Goal: Task Accomplishment & Management: Manage account settings

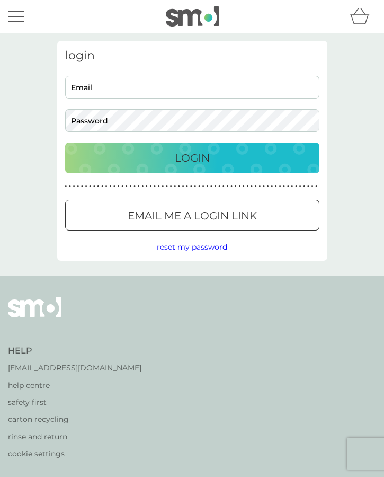
click at [119, 89] on input "Email" at bounding box center [192, 87] width 254 height 23
type input "[PERSON_NAME][EMAIL_ADDRESS][DOMAIN_NAME]"
click at [192, 158] on button "Login" at bounding box center [192, 158] width 254 height 31
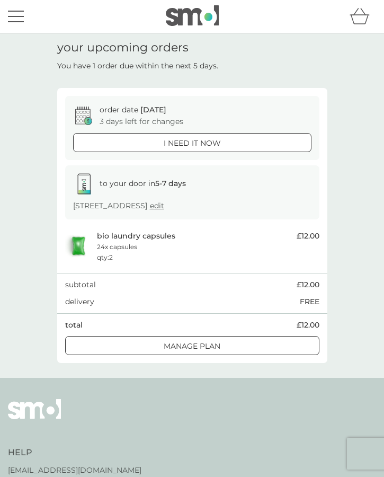
click at [215, 350] on button "Manage plan" at bounding box center [192, 345] width 254 height 19
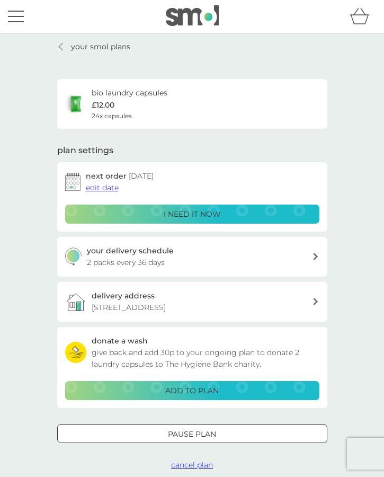
click at [110, 190] on span "edit date" at bounding box center [102, 188] width 33 height 10
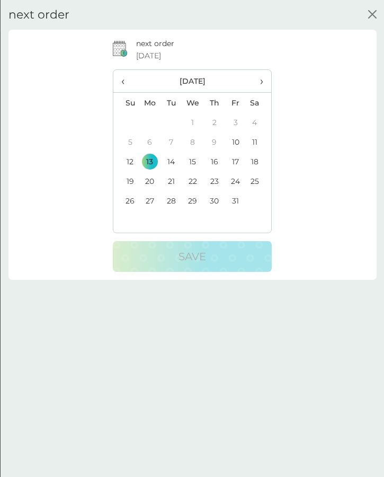
click at [150, 204] on td "27" at bounding box center [150, 201] width 22 height 20
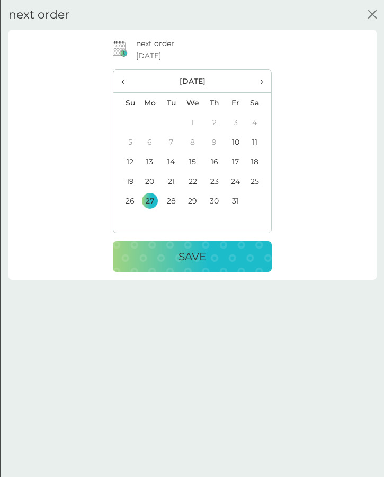
click at [152, 179] on td "20" at bounding box center [150, 181] width 22 height 20
click at [206, 261] on div "Save" at bounding box center [192, 256] width 138 height 17
